Goal: Contribute content: Contribute content

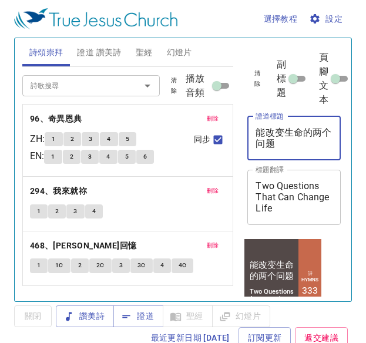
click at [288, 139] on textarea "能改变生命的两个问题" at bounding box center [293, 138] width 77 height 22
type textarea "能"
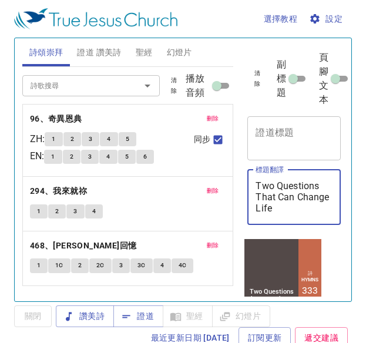
click at [317, 212] on textarea "Two Questions That Can Change Life" at bounding box center [293, 196] width 77 height 33
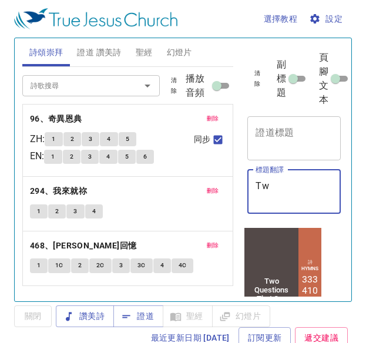
type textarea "T"
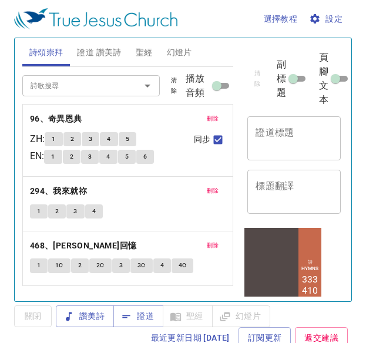
click at [273, 125] on div "x 證道標題" at bounding box center [293, 138] width 93 height 44
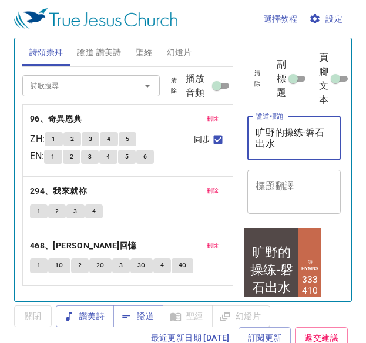
type textarea "旷野的操练-磐石出水"
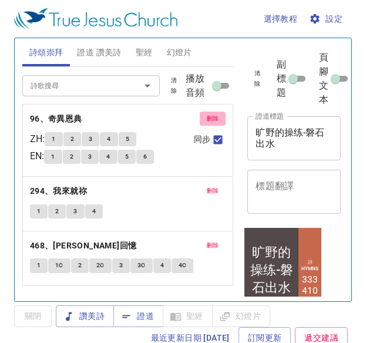
click at [210, 117] on span "刪除" at bounding box center [213, 118] width 12 height 11
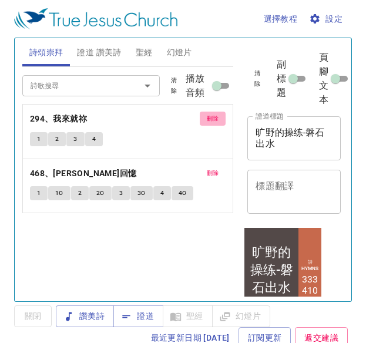
click at [210, 117] on span "刪除" at bounding box center [213, 118] width 12 height 11
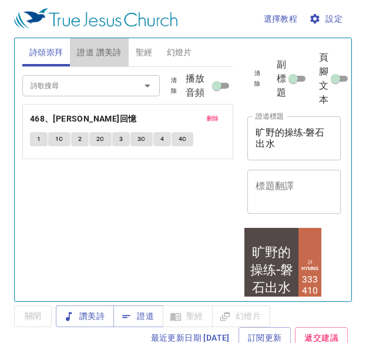
click at [103, 48] on span "證道 讚美詩" at bounding box center [99, 52] width 44 height 15
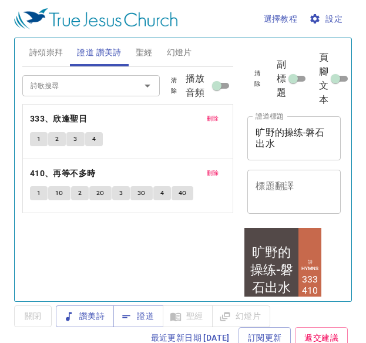
click at [214, 114] on span "刪除" at bounding box center [213, 118] width 12 height 11
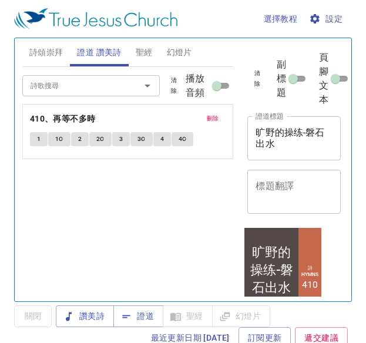
click at [214, 114] on span "刪除" at bounding box center [213, 118] width 12 height 11
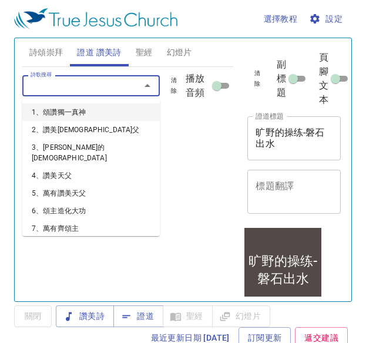
click at [66, 82] on input "詩歌搜尋" at bounding box center [74, 85] width 96 height 13
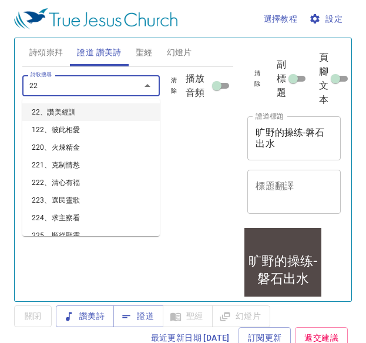
type input "225"
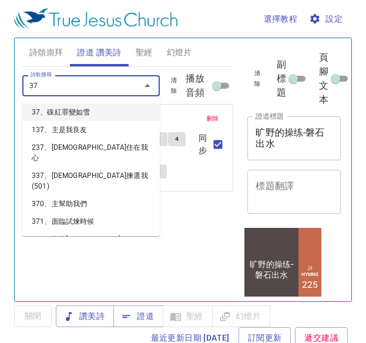
type input "376"
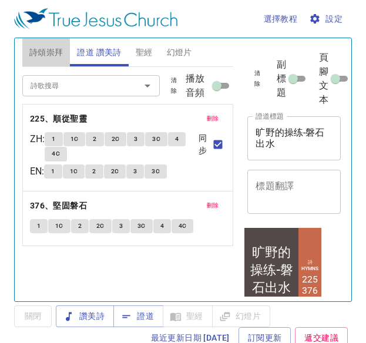
click at [52, 48] on span "詩頌崇拜" at bounding box center [46, 52] width 34 height 15
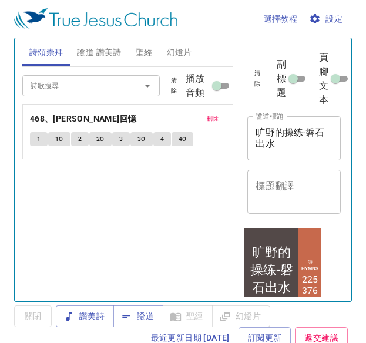
click at [212, 116] on span "刪除" at bounding box center [213, 118] width 12 height 11
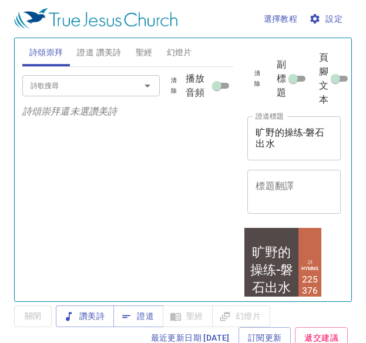
click at [212, 116] on p "詩頌崇拜還未選讚美詩" at bounding box center [127, 111] width 211 height 14
click at [61, 91] on input "詩歌搜尋" at bounding box center [74, 85] width 96 height 13
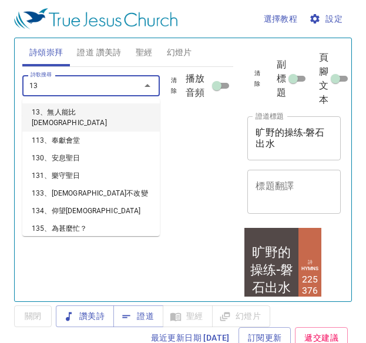
type input "130"
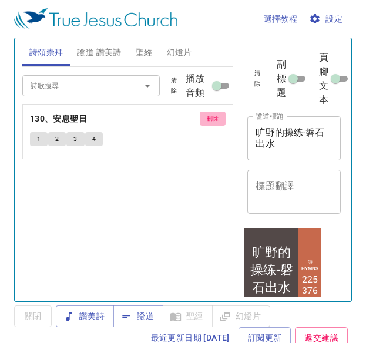
click at [210, 119] on span "刪除" at bounding box center [213, 118] width 12 height 11
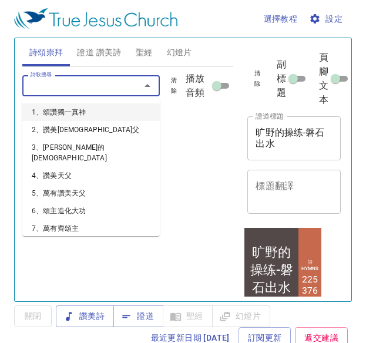
click at [97, 91] on input "詩歌搜尋" at bounding box center [74, 85] width 96 height 13
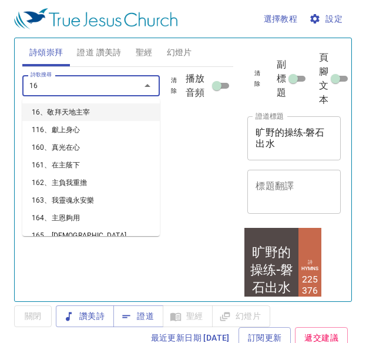
type input "160"
type input "165"
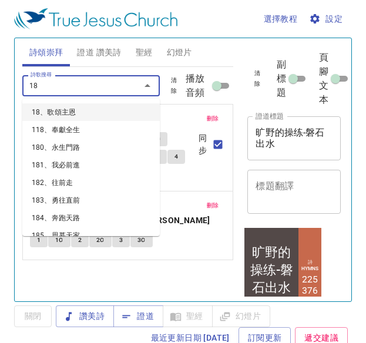
type input "189"
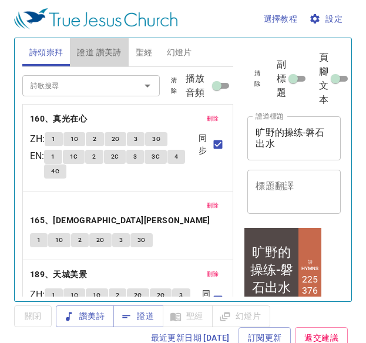
click at [96, 52] on span "證道 讚美詩" at bounding box center [99, 52] width 44 height 15
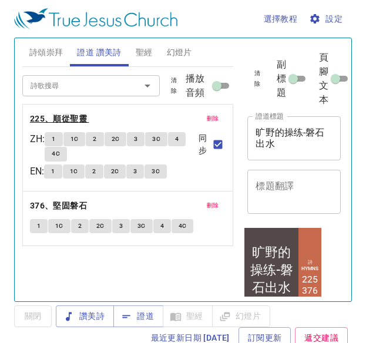
click at [43, 114] on b "225、順從聖靈" at bounding box center [58, 119] width 57 height 15
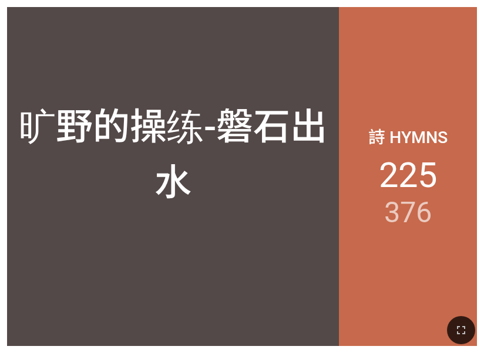
click at [388, 73] on div "詩 Hymns 225 376" at bounding box center [408, 176] width 138 height 339
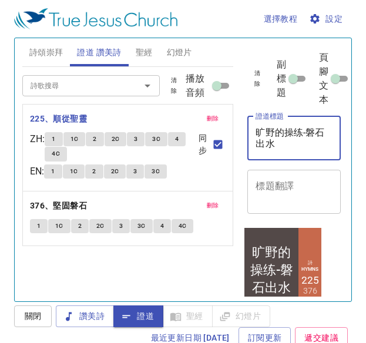
click at [303, 140] on textarea "旷野的操练-磐石出水" at bounding box center [293, 138] width 77 height 22
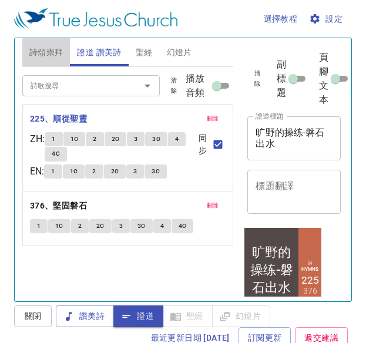
click at [44, 50] on span "詩頌崇拜" at bounding box center [46, 52] width 34 height 15
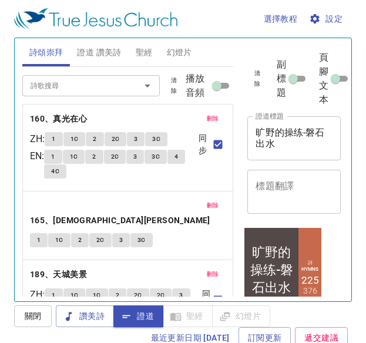
click at [55, 137] on span "1" at bounding box center [54, 139] width 4 height 11
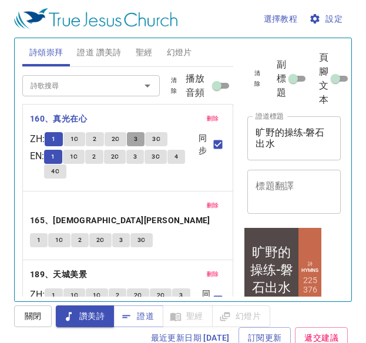
click at [138, 140] on button "3" at bounding box center [136, 139] width 18 height 14
